Goal: Task Accomplishment & Management: Use online tool/utility

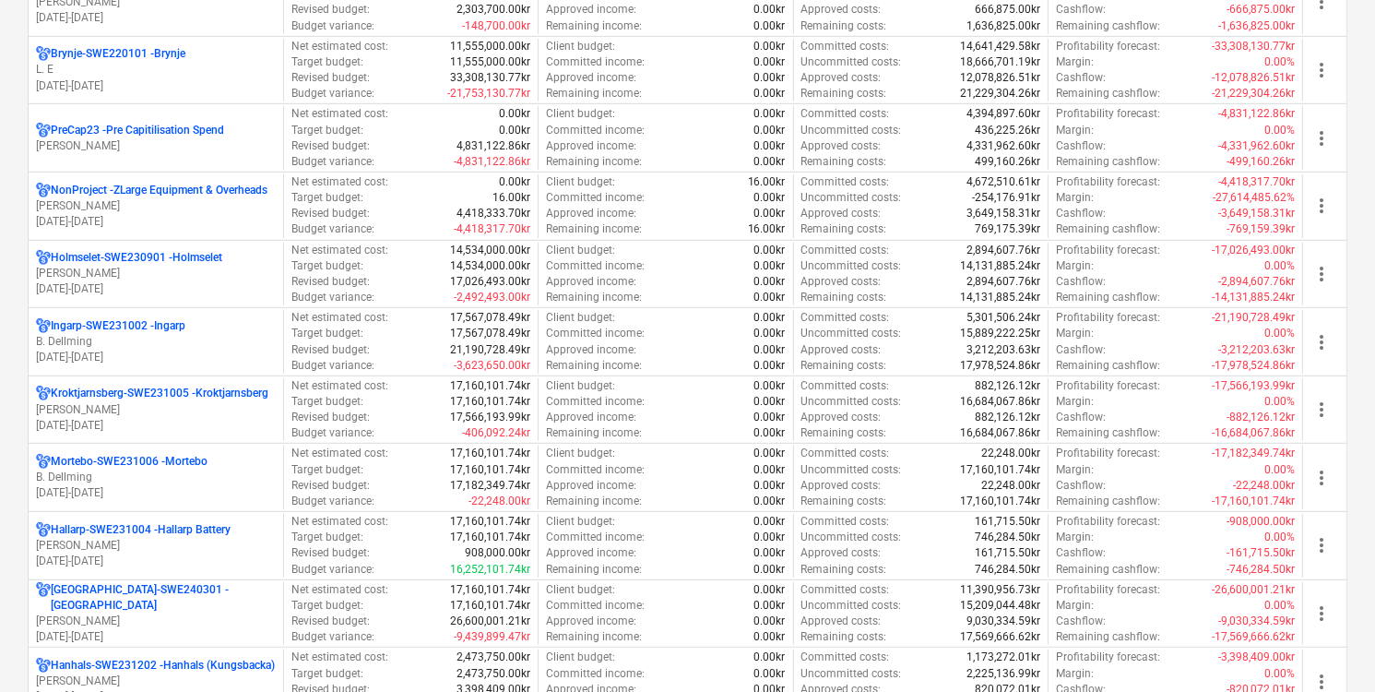
scroll to position [1024, 0]
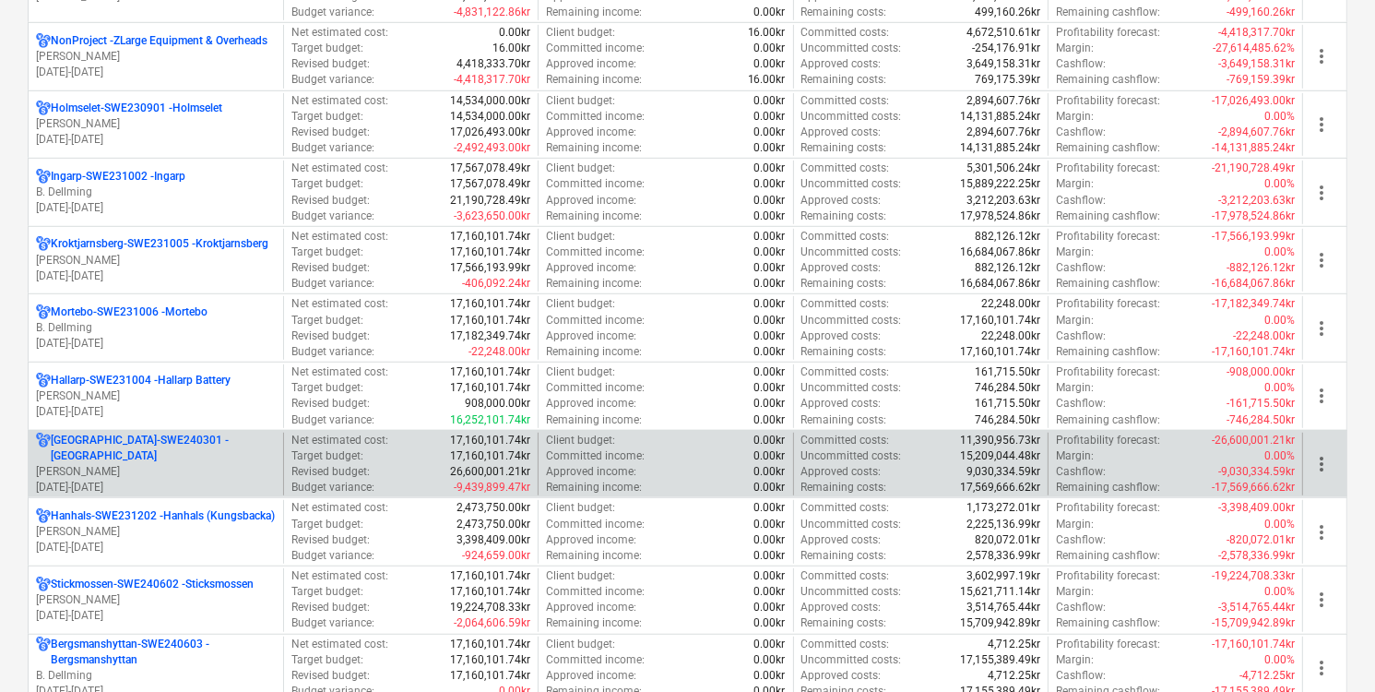
click at [232, 480] on p "[DATE] - [DATE]" at bounding box center [156, 488] width 240 height 16
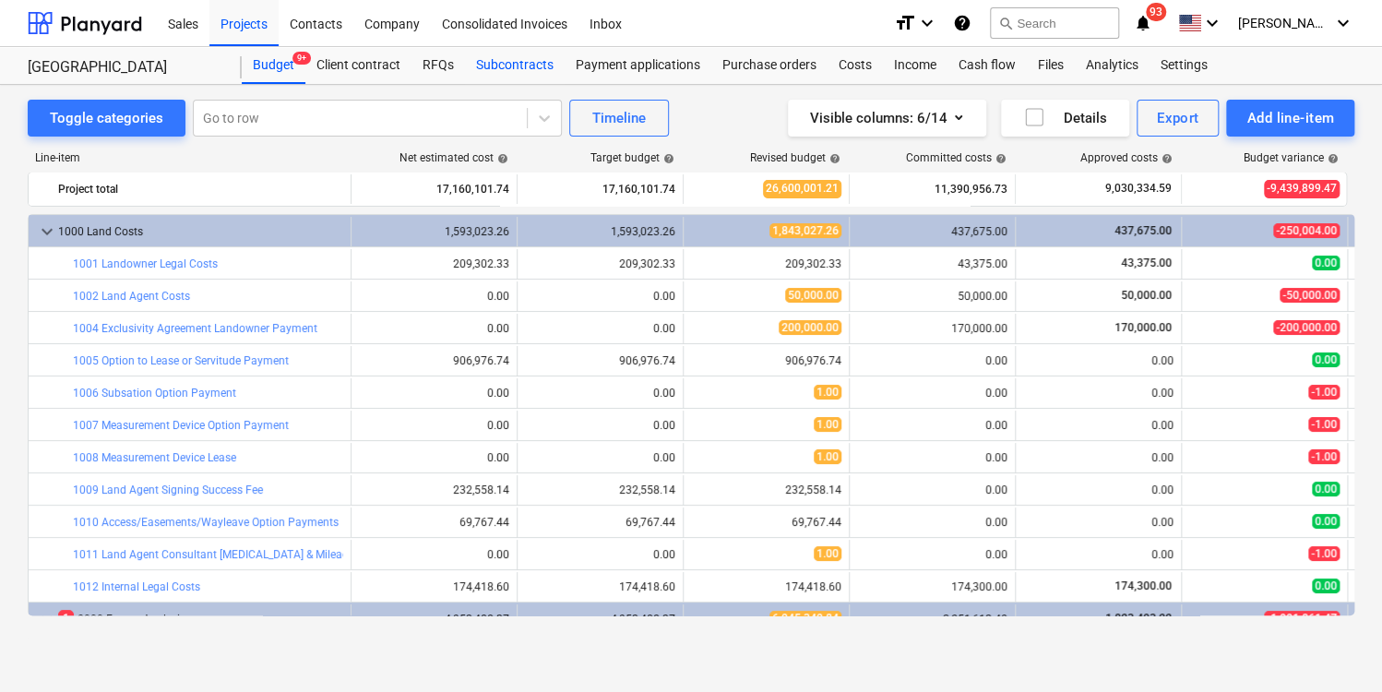
click at [521, 59] on div "Subcontracts" at bounding box center [515, 65] width 100 height 37
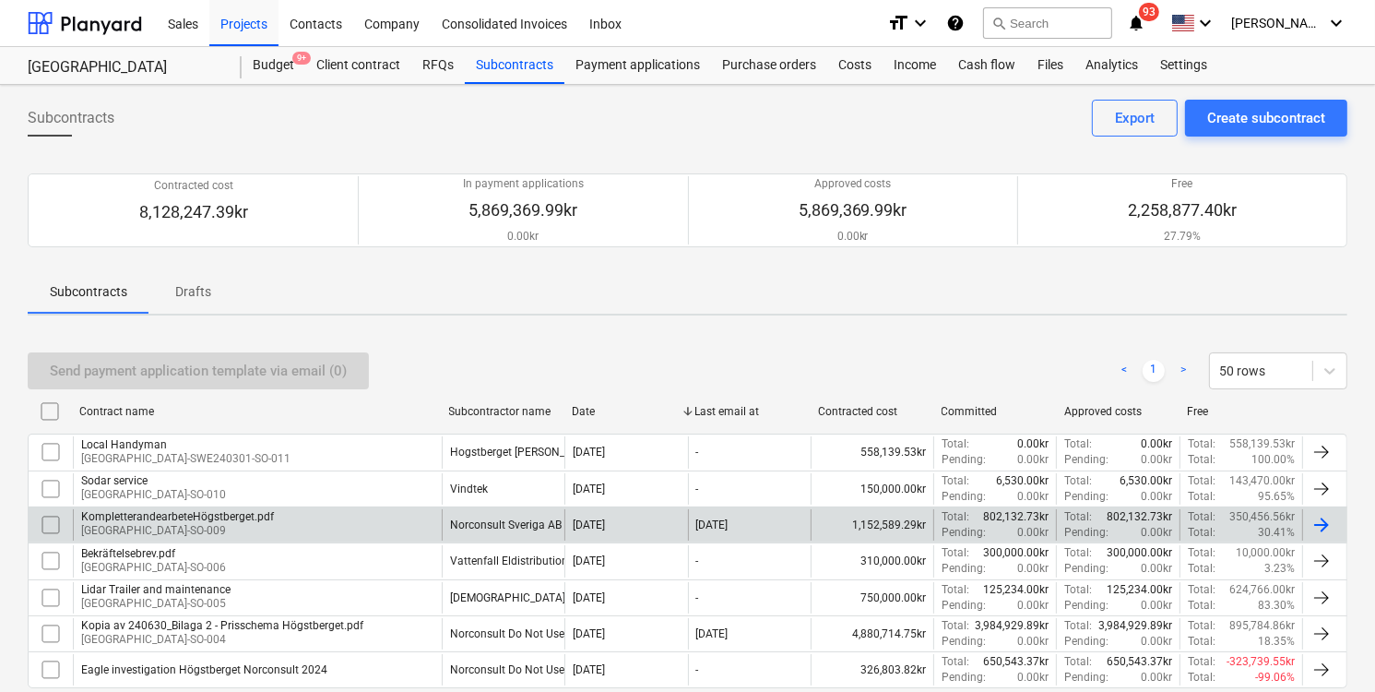
click at [395, 524] on div "KompletterandearbeteHögstberget.pdf [GEOGRAPHIC_DATA]-SO-009" at bounding box center [257, 524] width 369 height 31
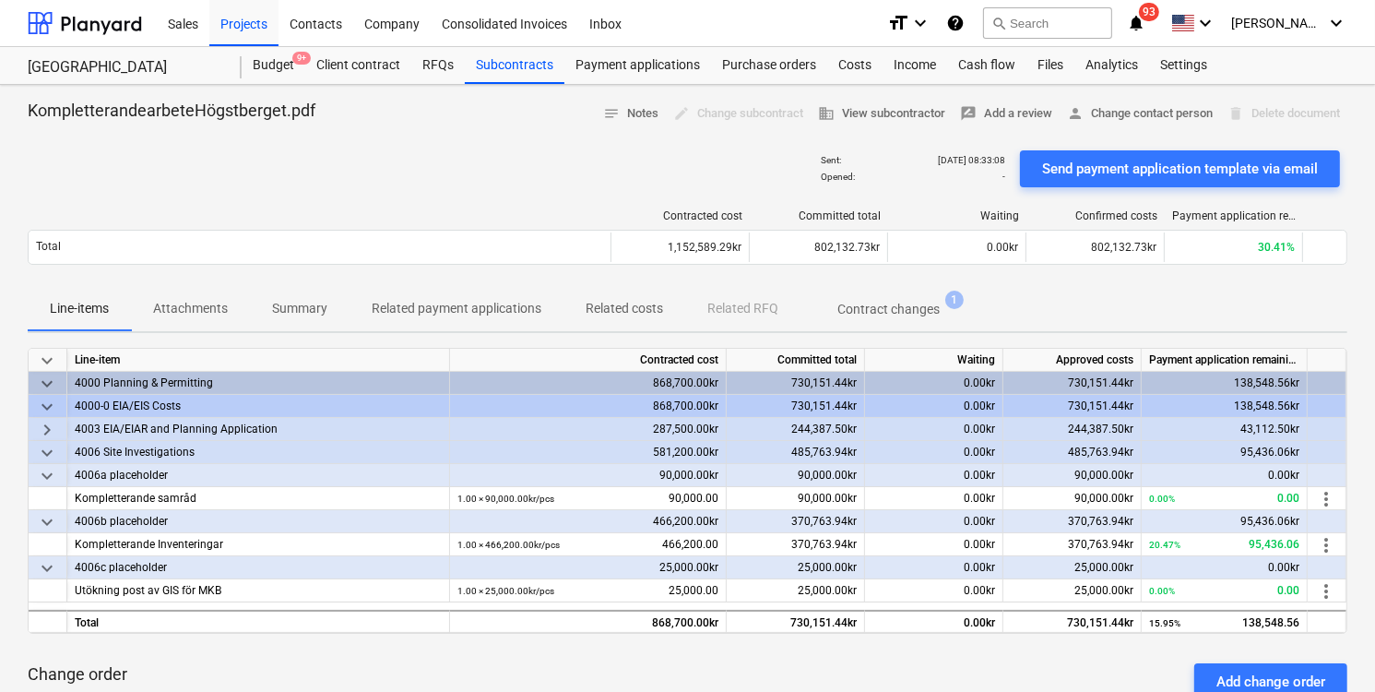
drag, startPoint x: 1374, startPoint y: 278, endPoint x: 1373, endPoint y: 363, distance: 84.9
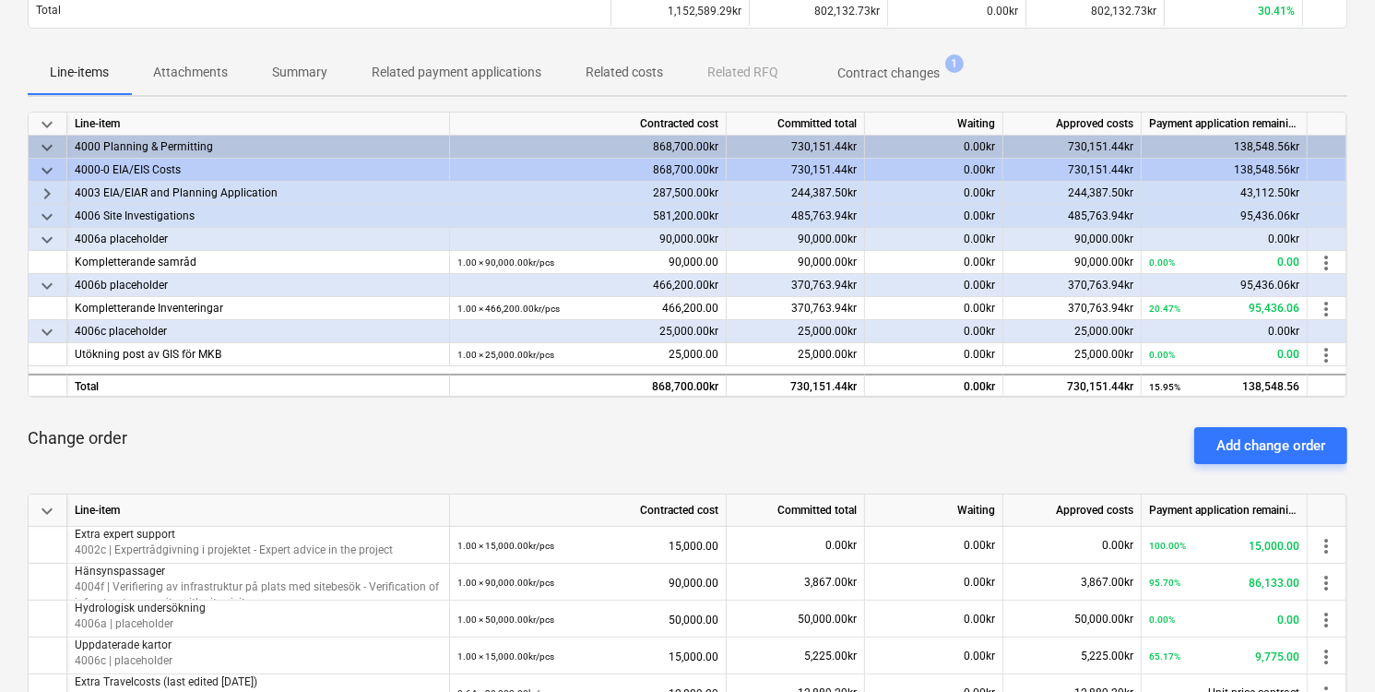
scroll to position [236, 0]
click at [1267, 449] on div "Add change order" at bounding box center [1271, 446] width 109 height 24
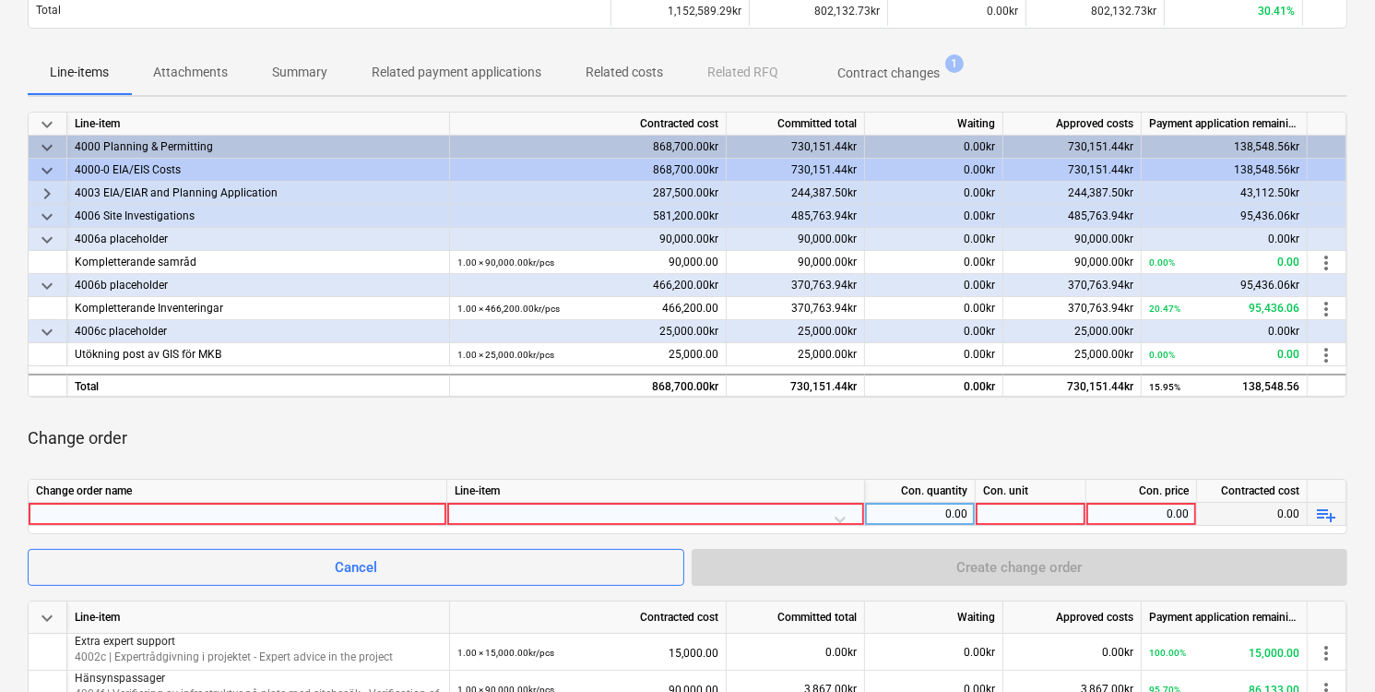
click at [373, 514] on div at bounding box center [237, 514] width 403 height 22
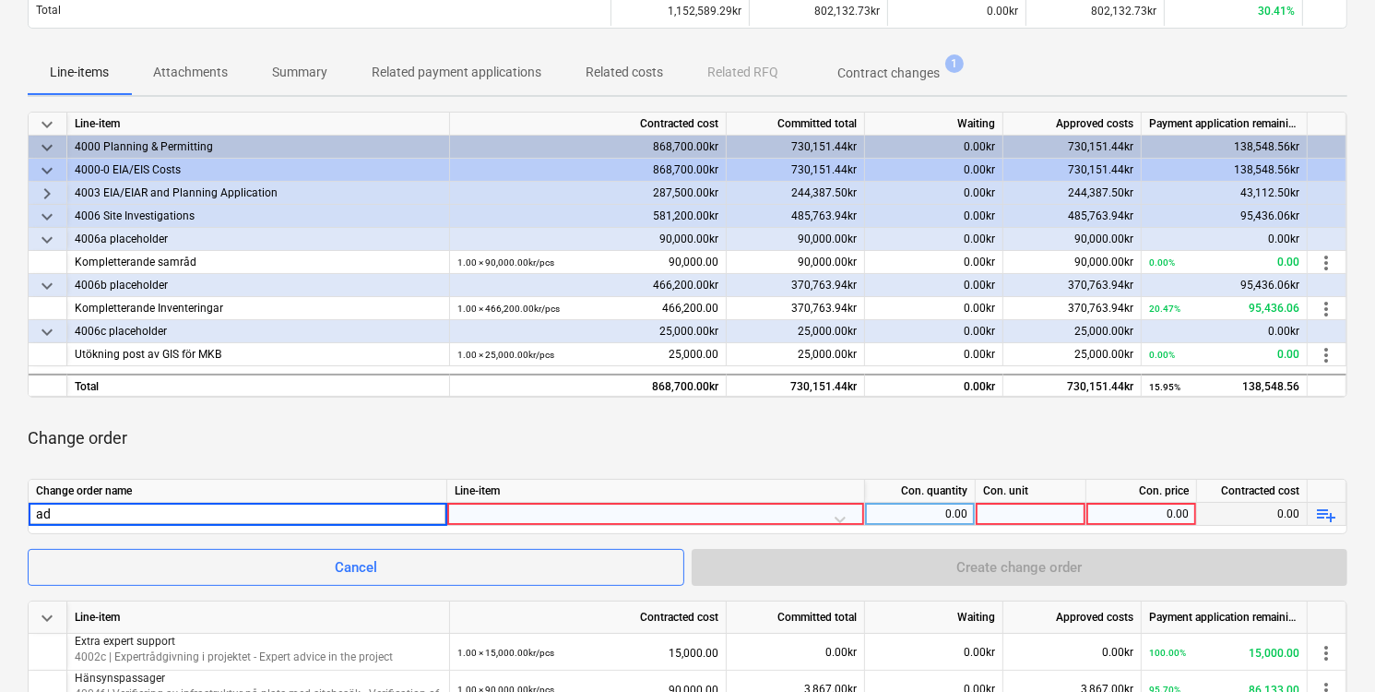
type input "a"
type input "Extra advertising"
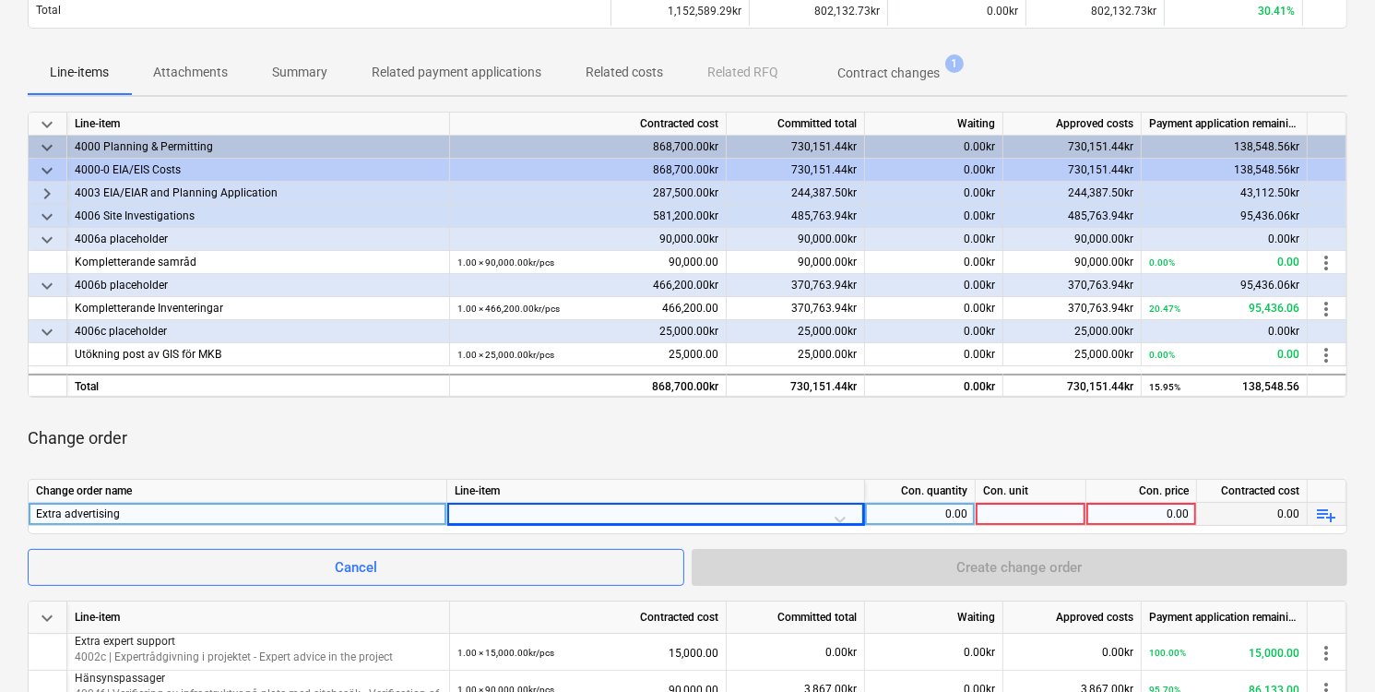
click at [546, 509] on div at bounding box center [656, 519] width 402 height 32
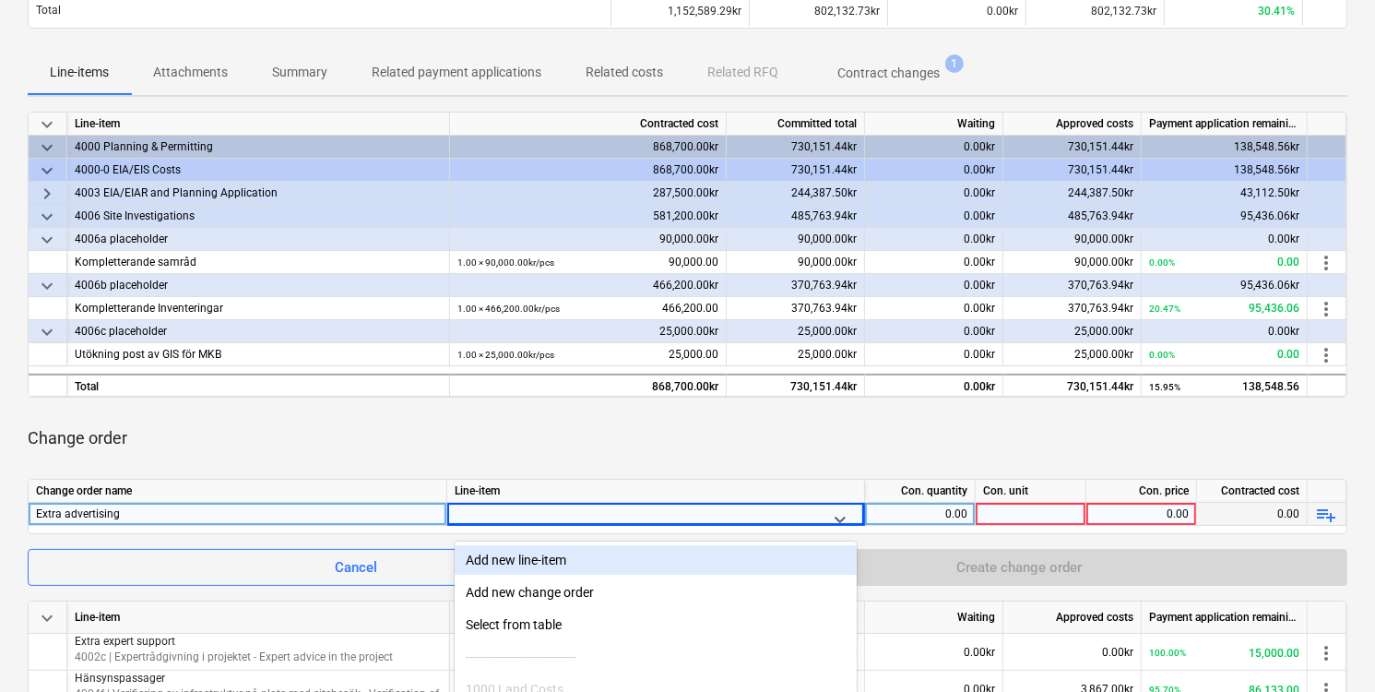
scroll to position [373, 0]
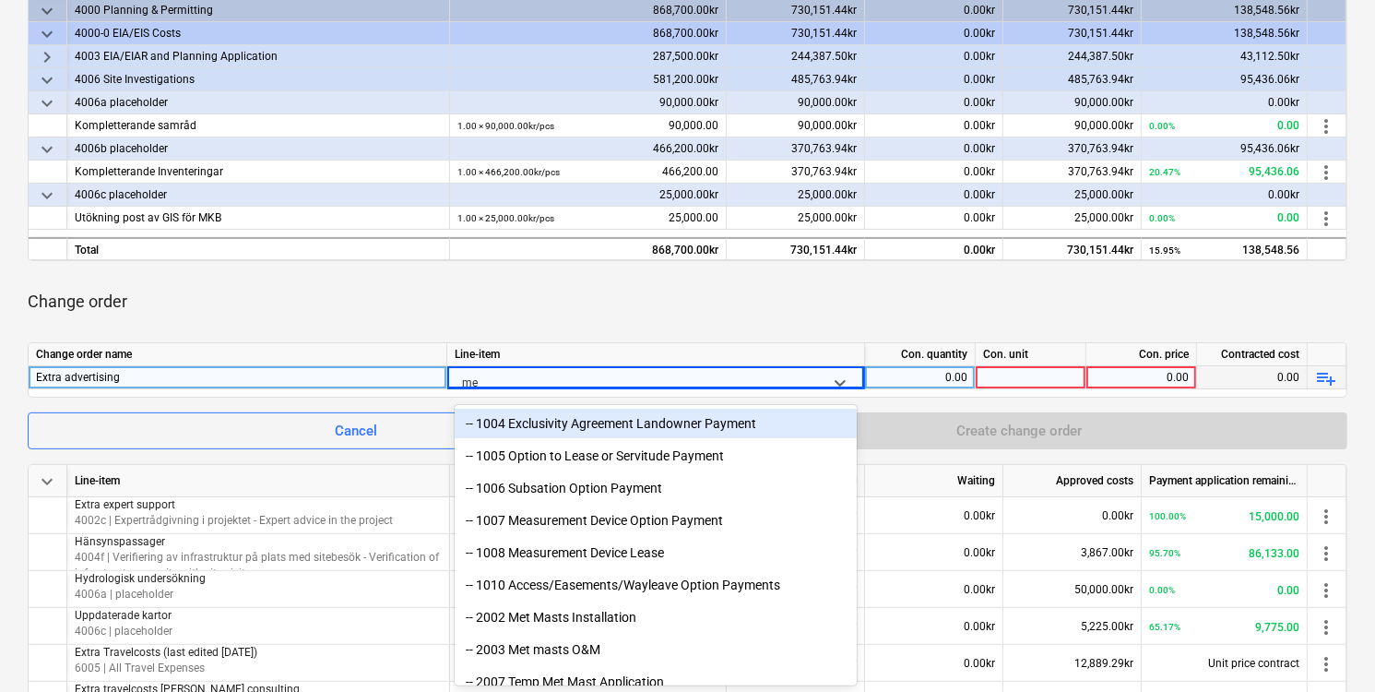
type input "med"
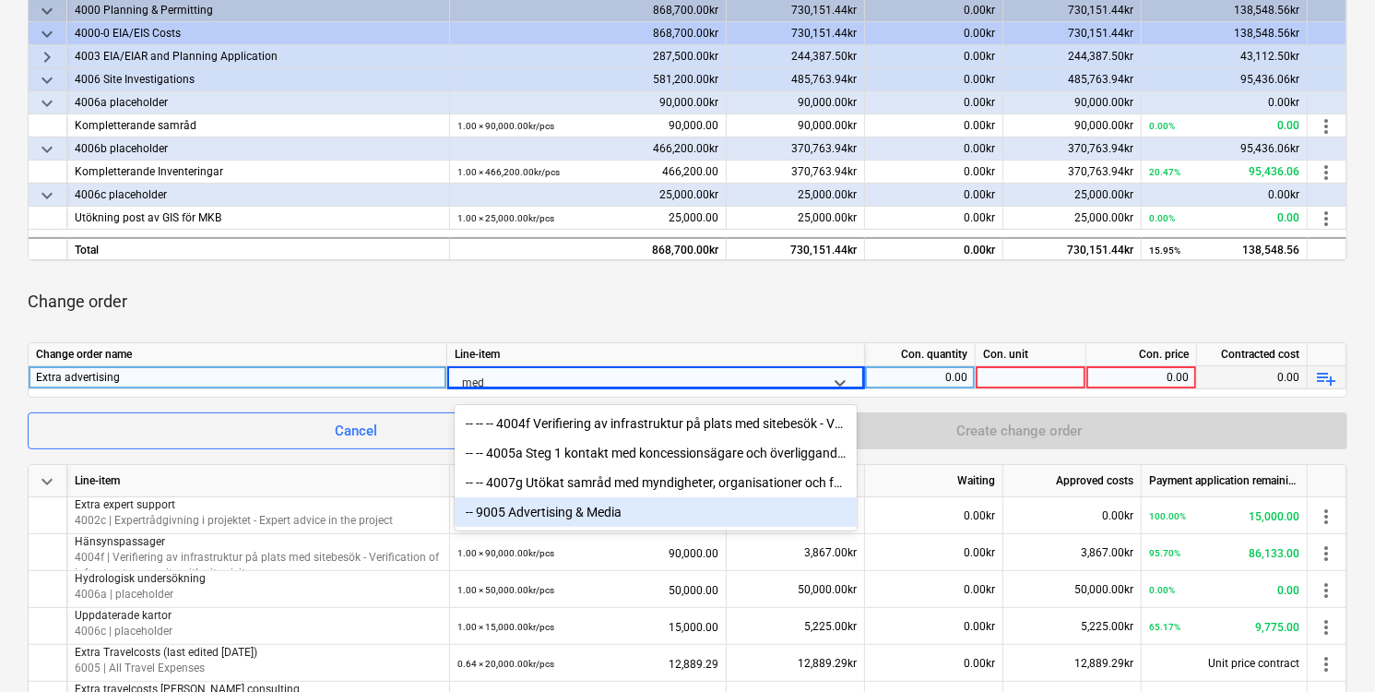
click at [547, 509] on div "-- 9005 Advertising & Media" at bounding box center [656, 512] width 402 height 30
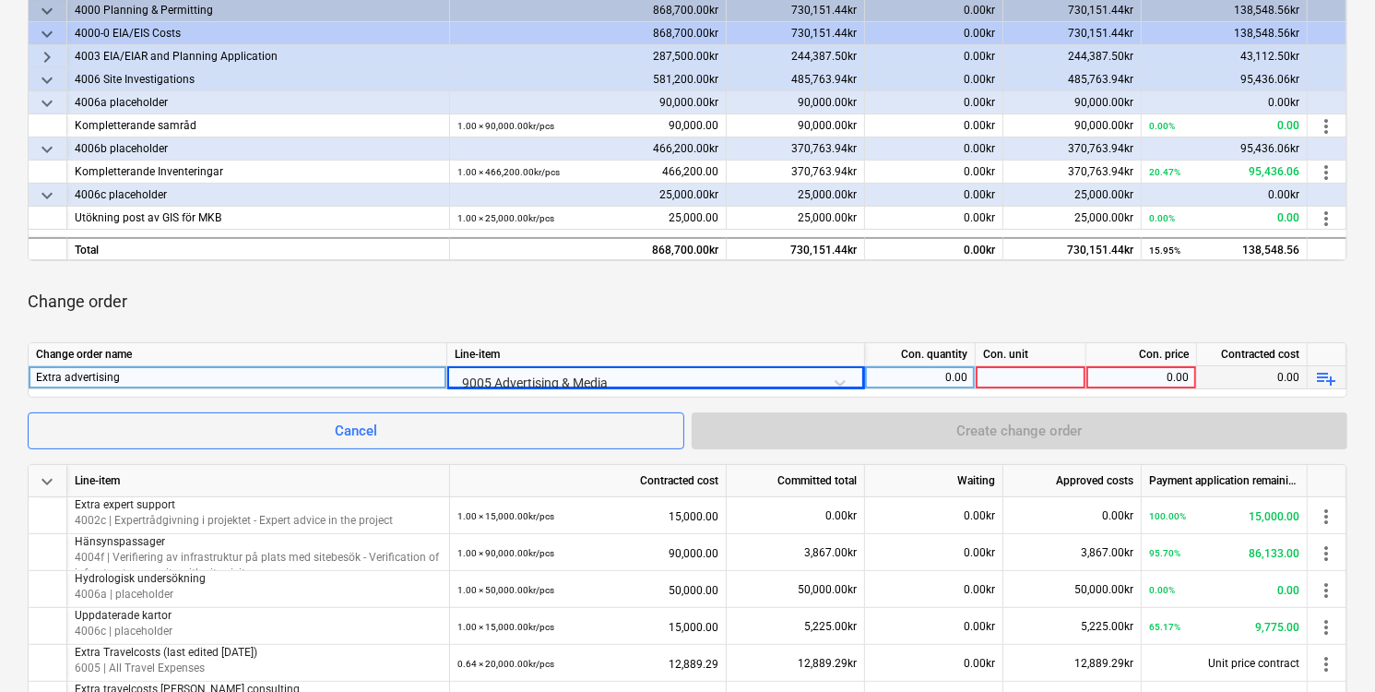
click at [1007, 378] on div at bounding box center [1031, 377] width 111 height 23
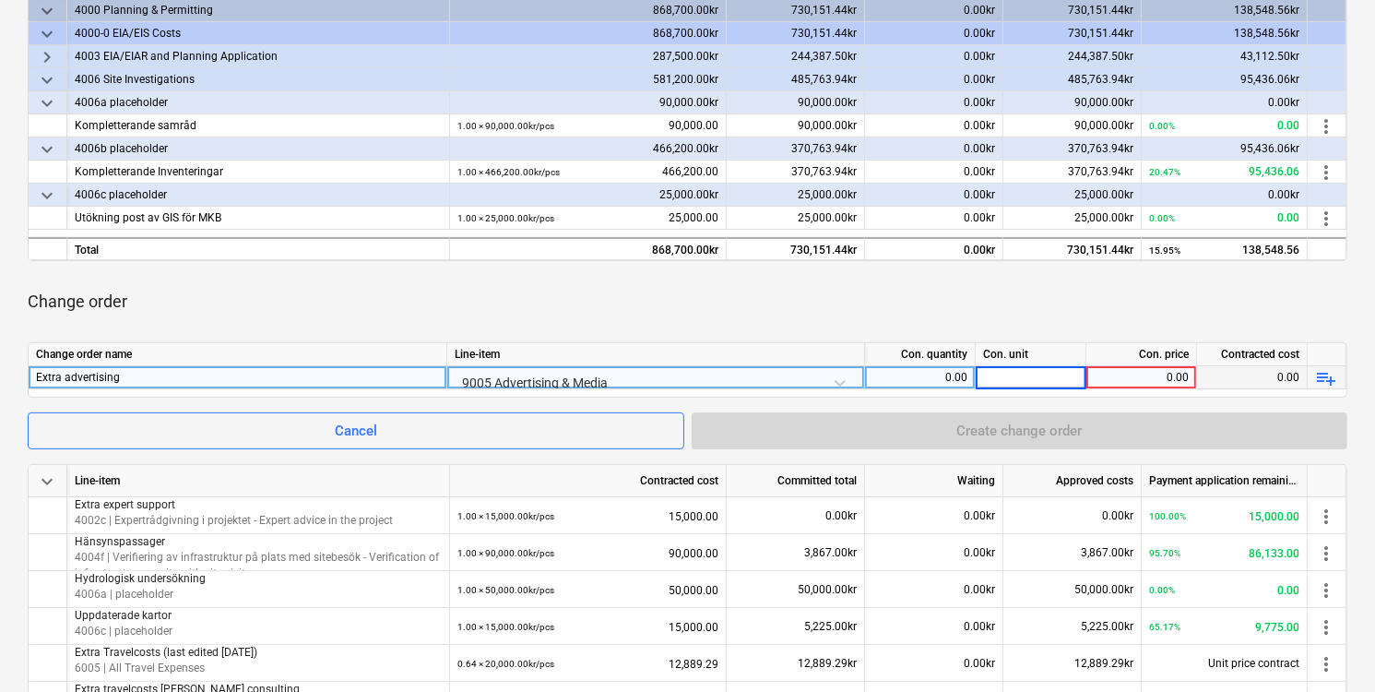
click at [959, 375] on div "0.00" at bounding box center [920, 377] width 95 height 23
type input "1"
click at [1026, 383] on div at bounding box center [1031, 377] width 111 height 23
type input "pcs"
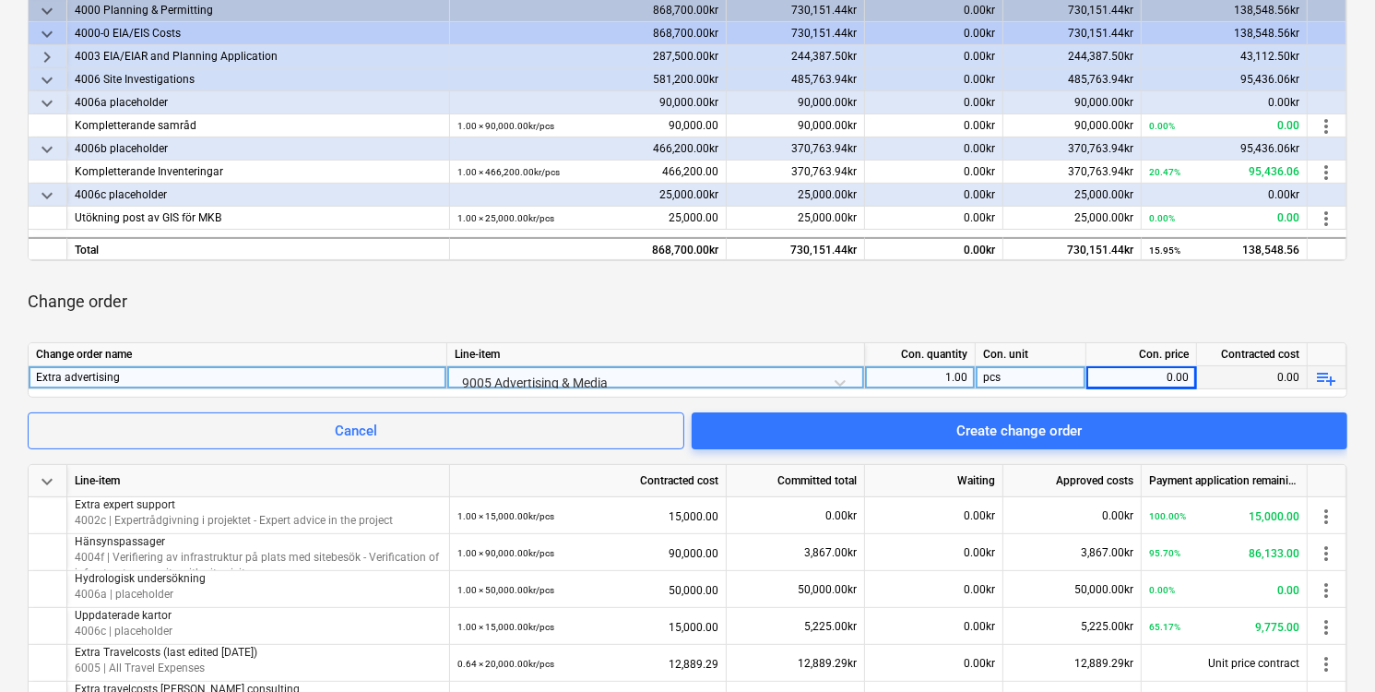
click at [1149, 376] on div "0.00" at bounding box center [1141, 377] width 95 height 23
type input "30000"
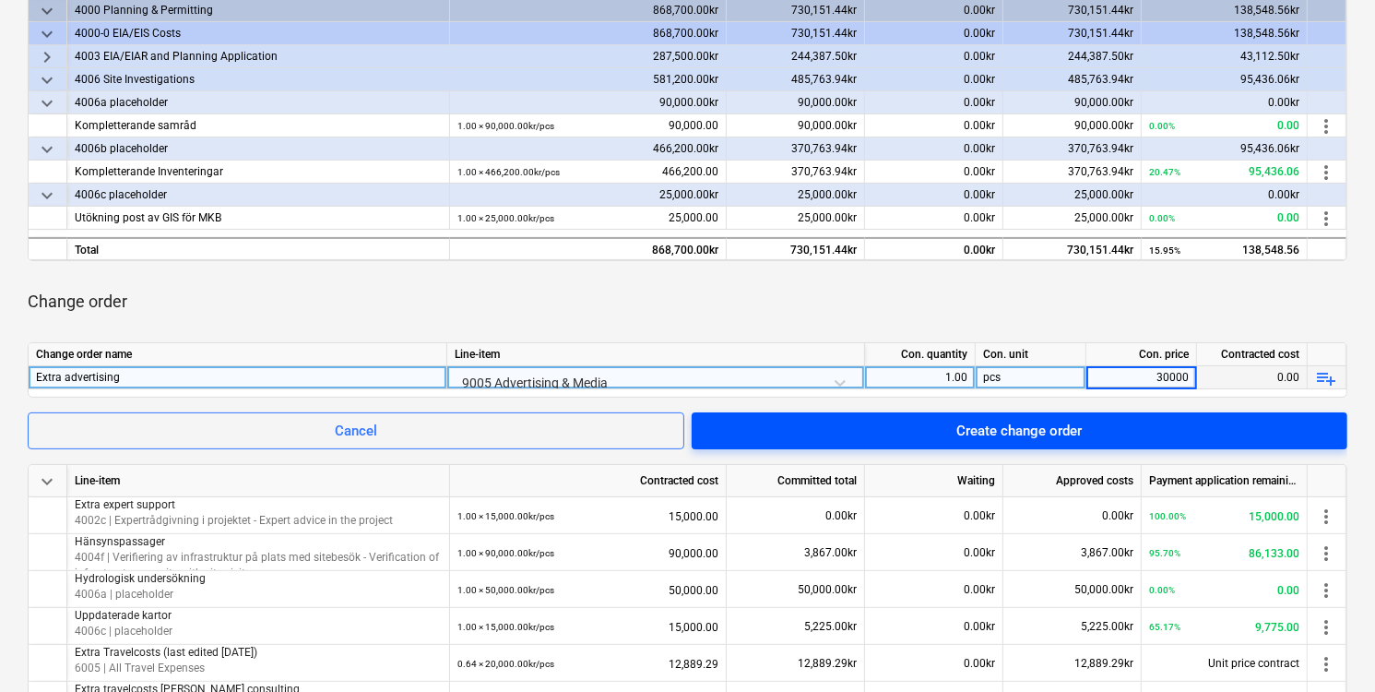
click at [1082, 428] on div "Create change order" at bounding box center [1019, 431] width 125 height 24
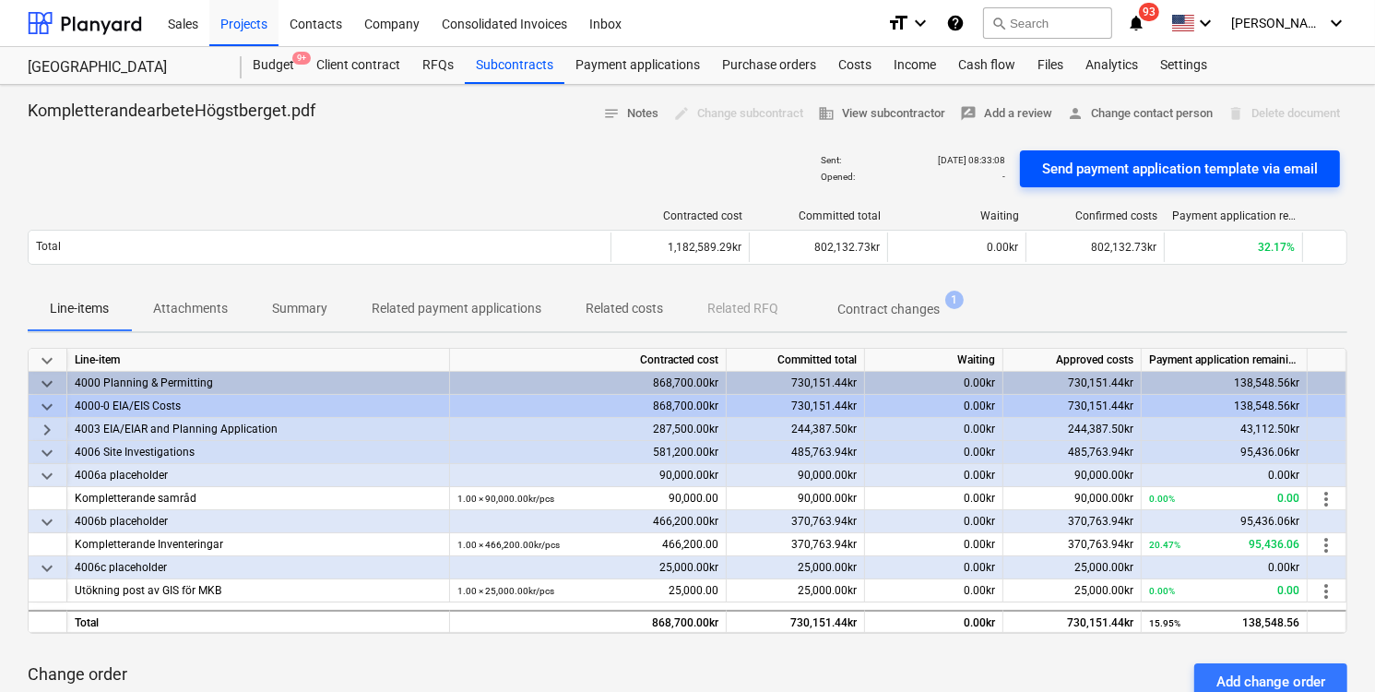
click at [1228, 171] on div "Send payment application template via email" at bounding box center [1180, 169] width 276 height 24
